Goal: Check status

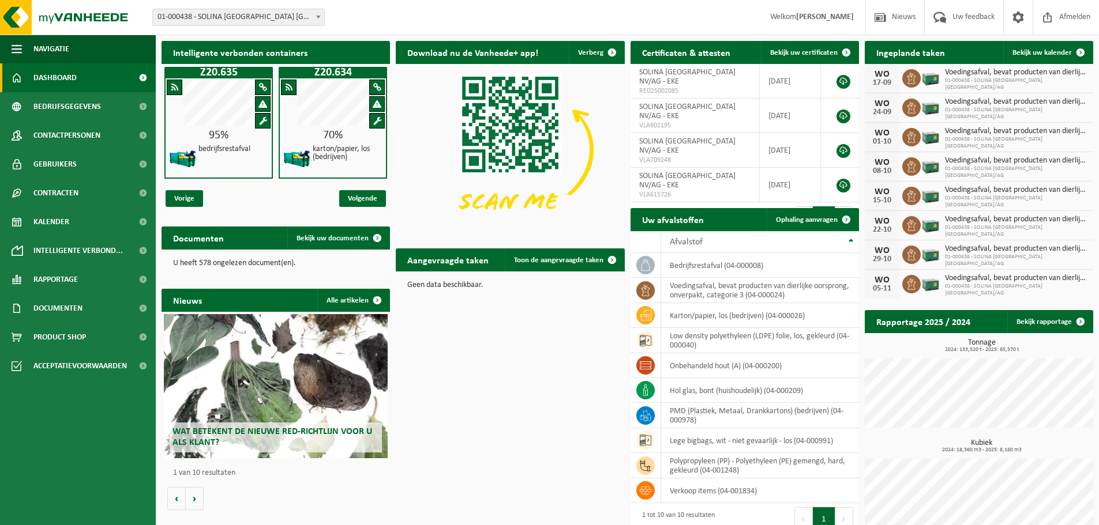
click at [318, 15] on span at bounding box center [319, 16] width 12 height 15
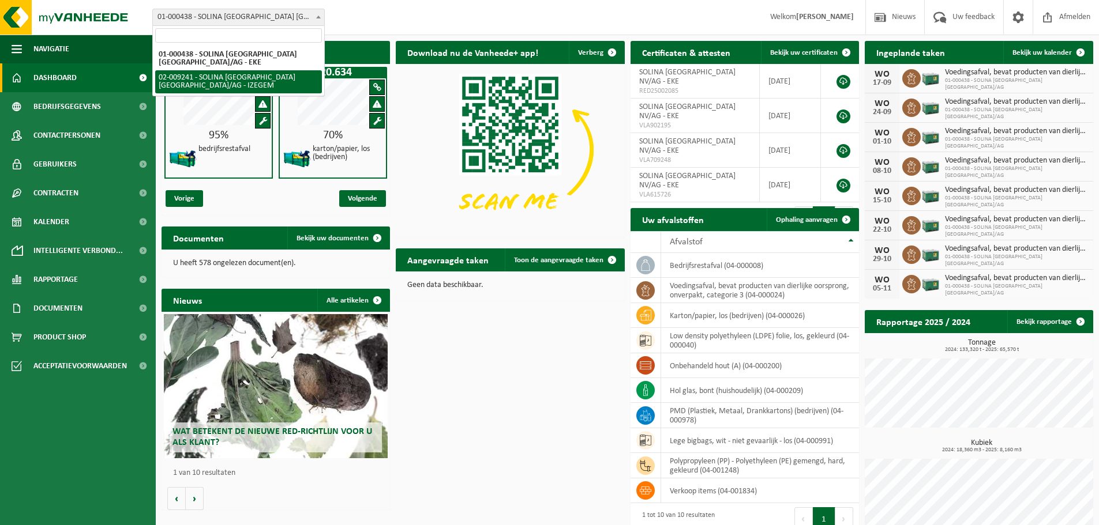
select select "13150"
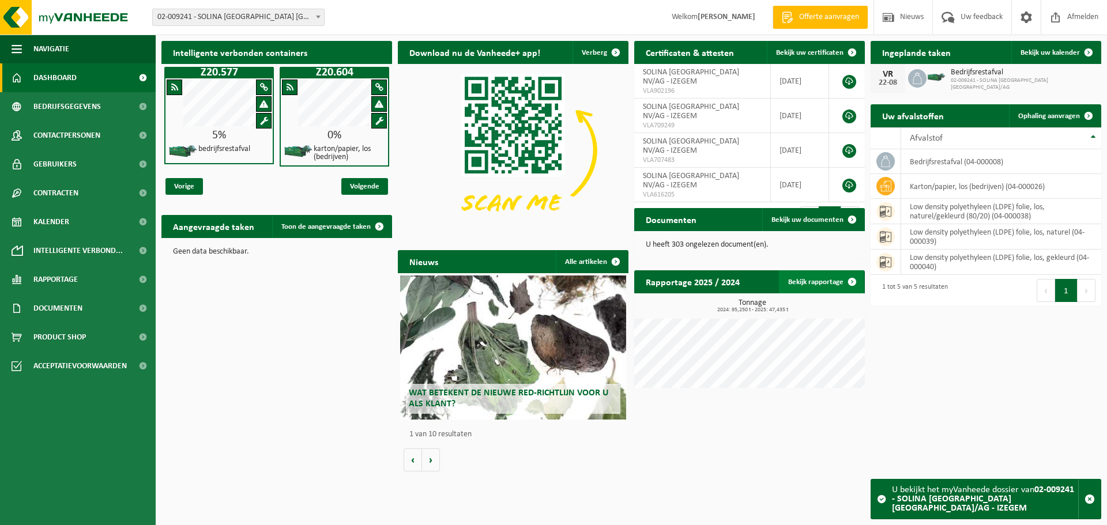
click at [828, 284] on link "Bekijk rapportage" at bounding box center [821, 282] width 85 height 23
